Goal: Task Accomplishment & Management: Manage account settings

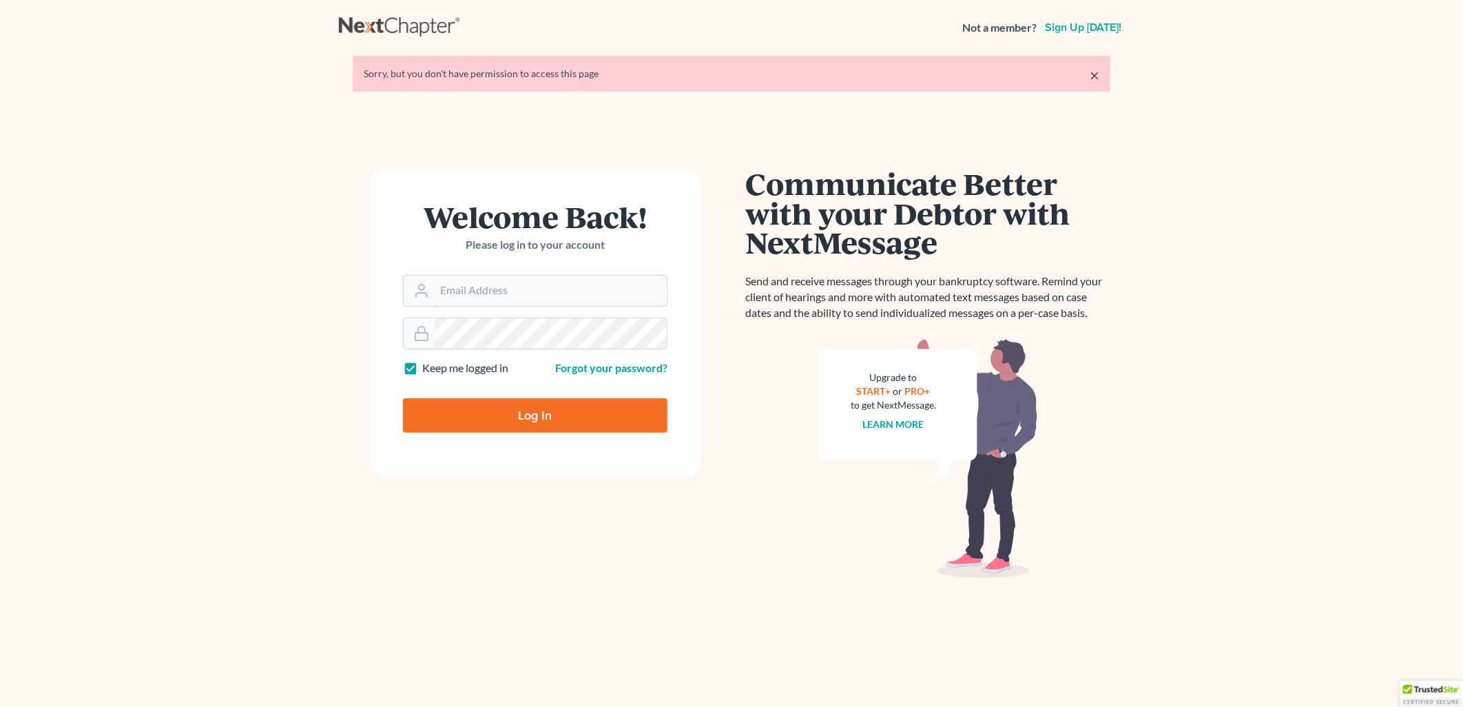
type input "[PERSON_NAME][EMAIL_ADDRESS][DOMAIN_NAME]"
click at [559, 417] on input "Log In" at bounding box center [535, 415] width 264 height 34
type input "Thinking..."
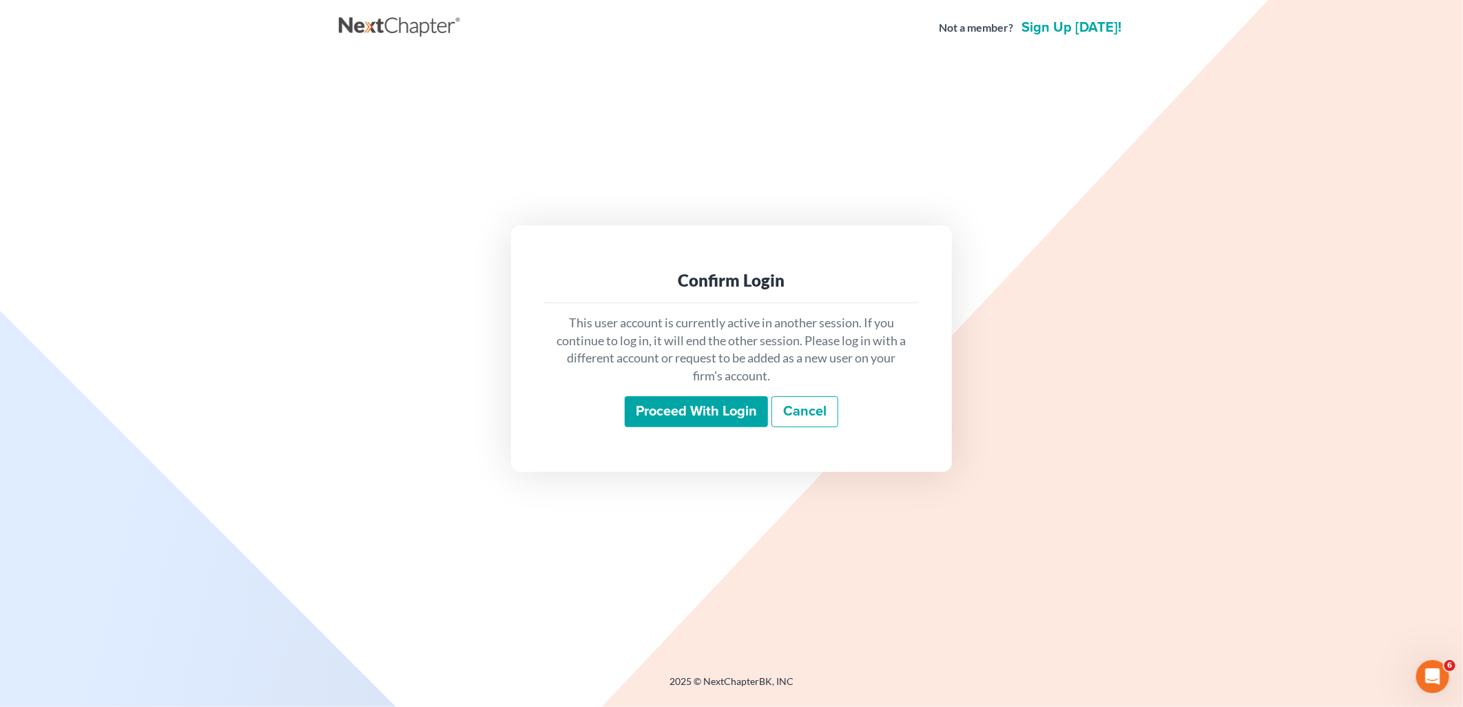
click at [720, 406] on input "Proceed with login" at bounding box center [696, 412] width 143 height 32
